Goal: Check status: Check status

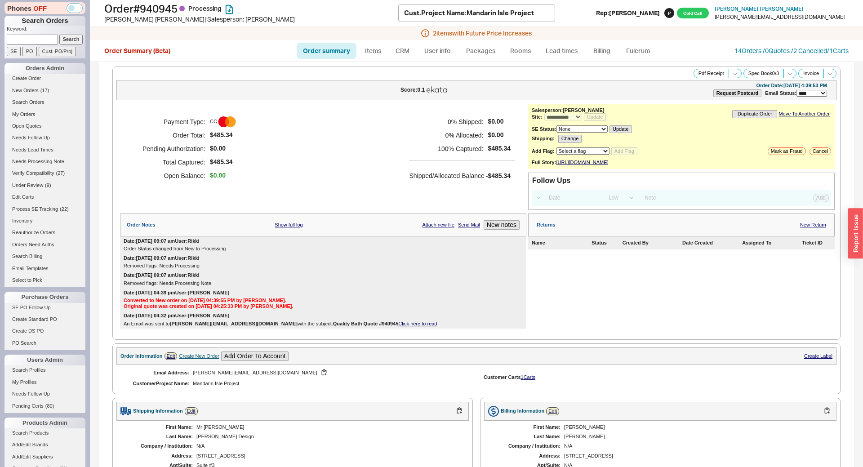
select select "*"
select select "**"
select select "LOW"
select select "3"
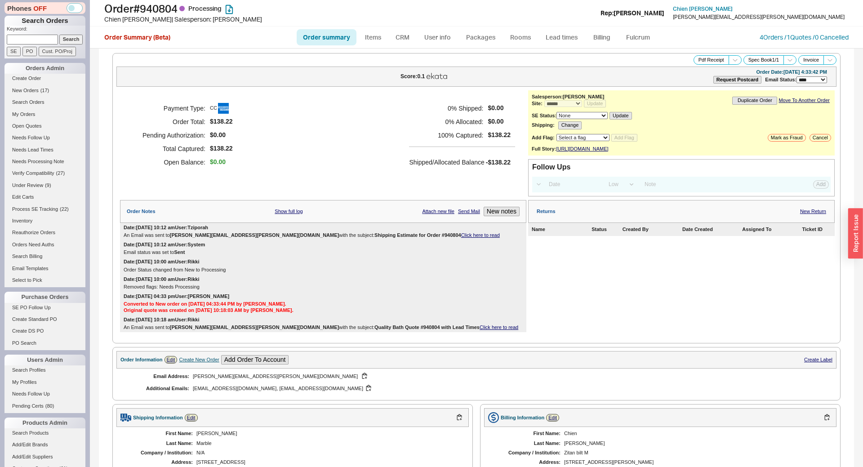
select select "*"
select select "LOW"
select select "3"
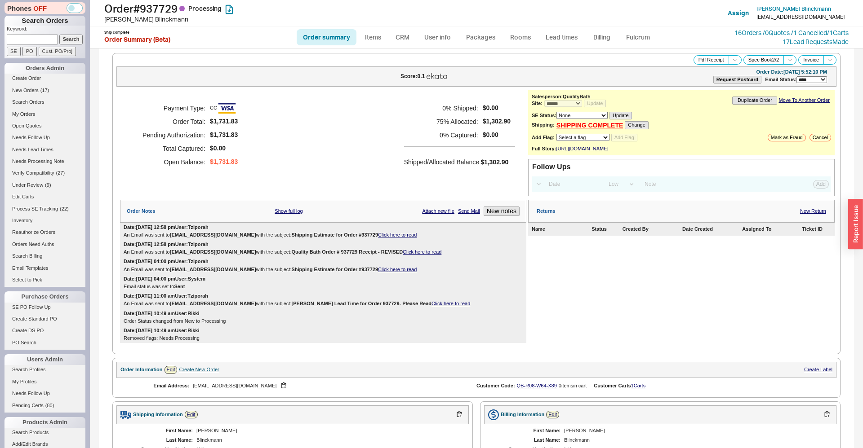
select select "*"
select select "LOW"
select select "3"
